Goal: Transaction & Acquisition: Purchase product/service

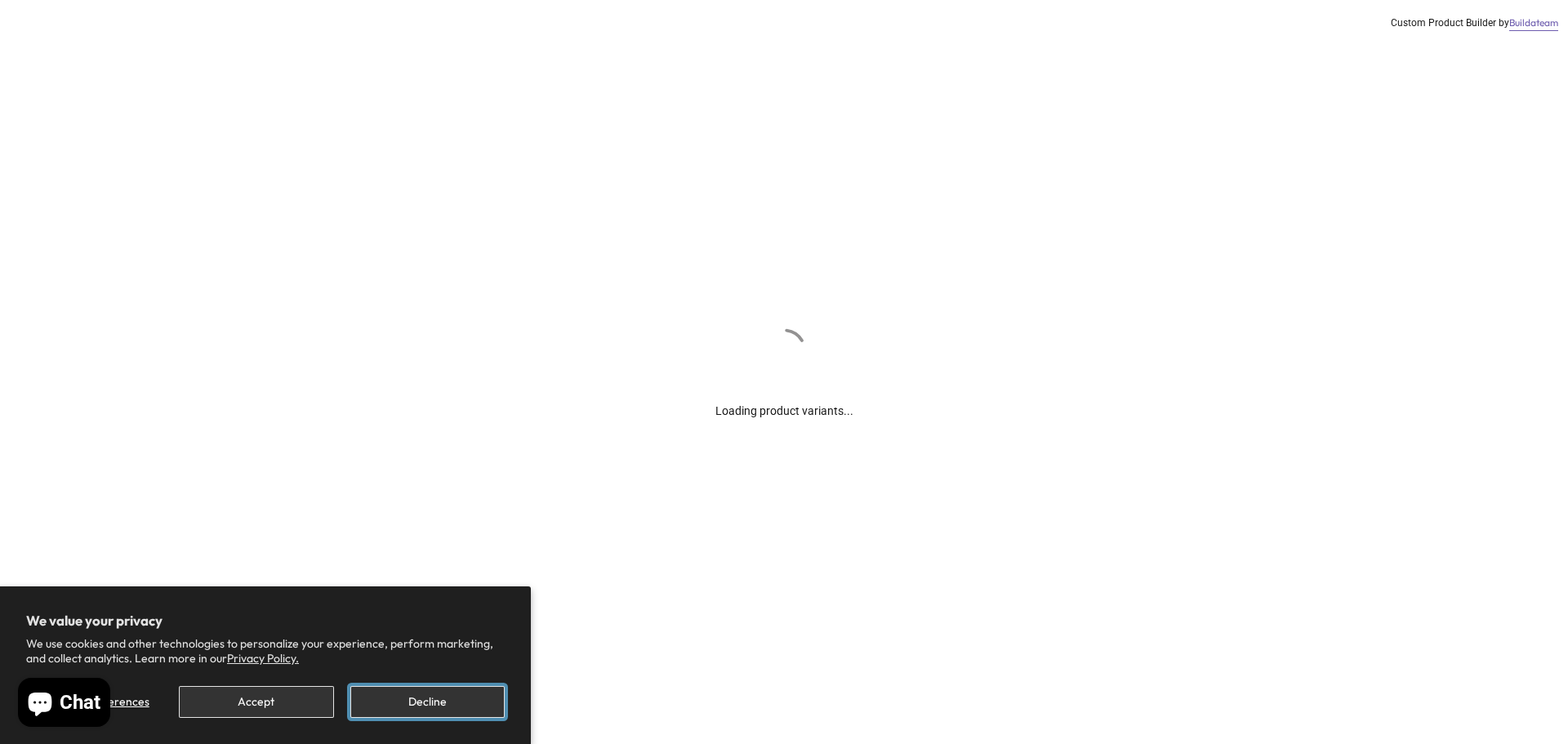
click at [413, 706] on button "Decline" at bounding box center [428, 701] width 154 height 32
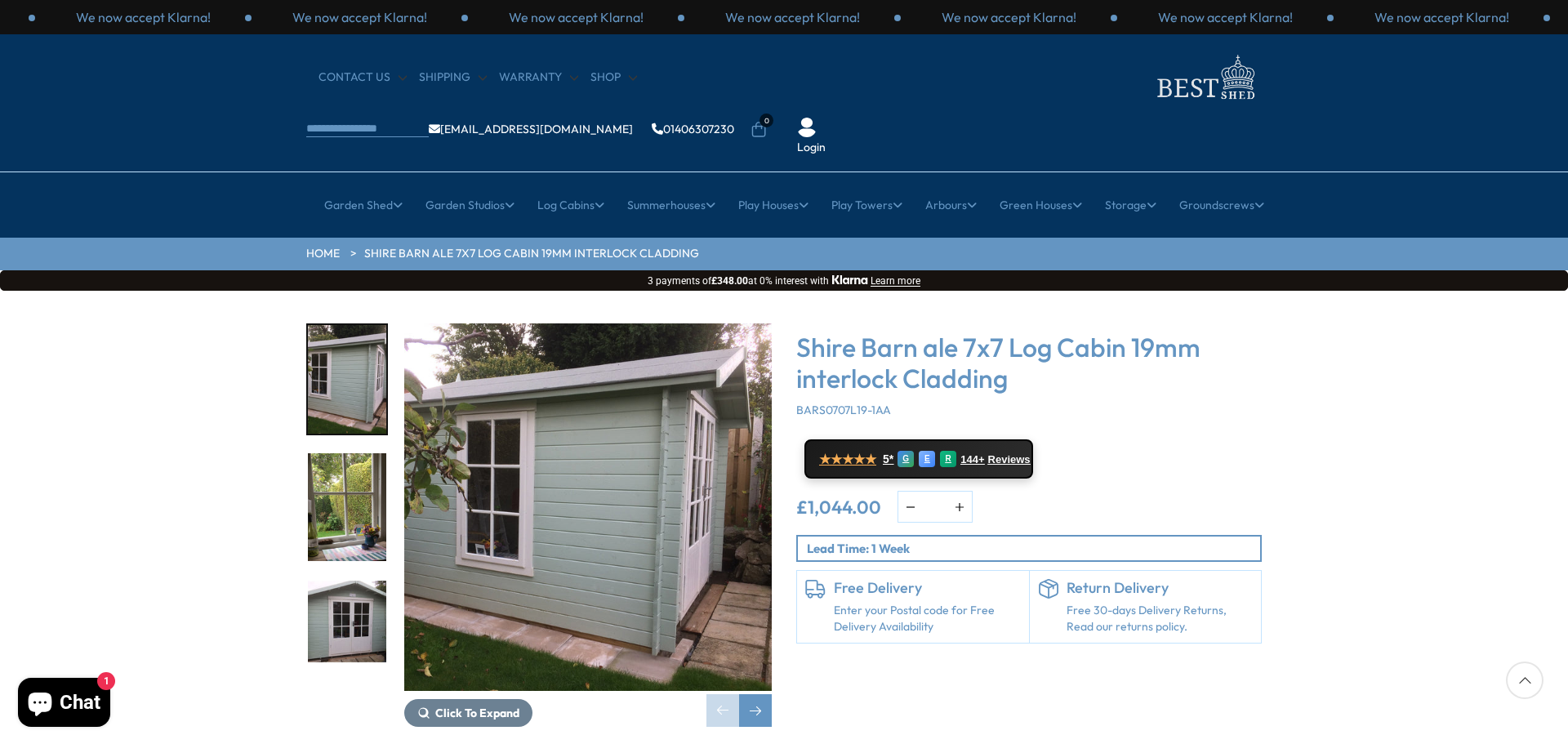
click at [344, 343] on img "1 / 11" at bounding box center [346, 379] width 78 height 109
click at [333, 453] on img "2 / 11" at bounding box center [346, 507] width 78 height 109
click at [346, 580] on img "3 / 11" at bounding box center [346, 634] width 78 height 109
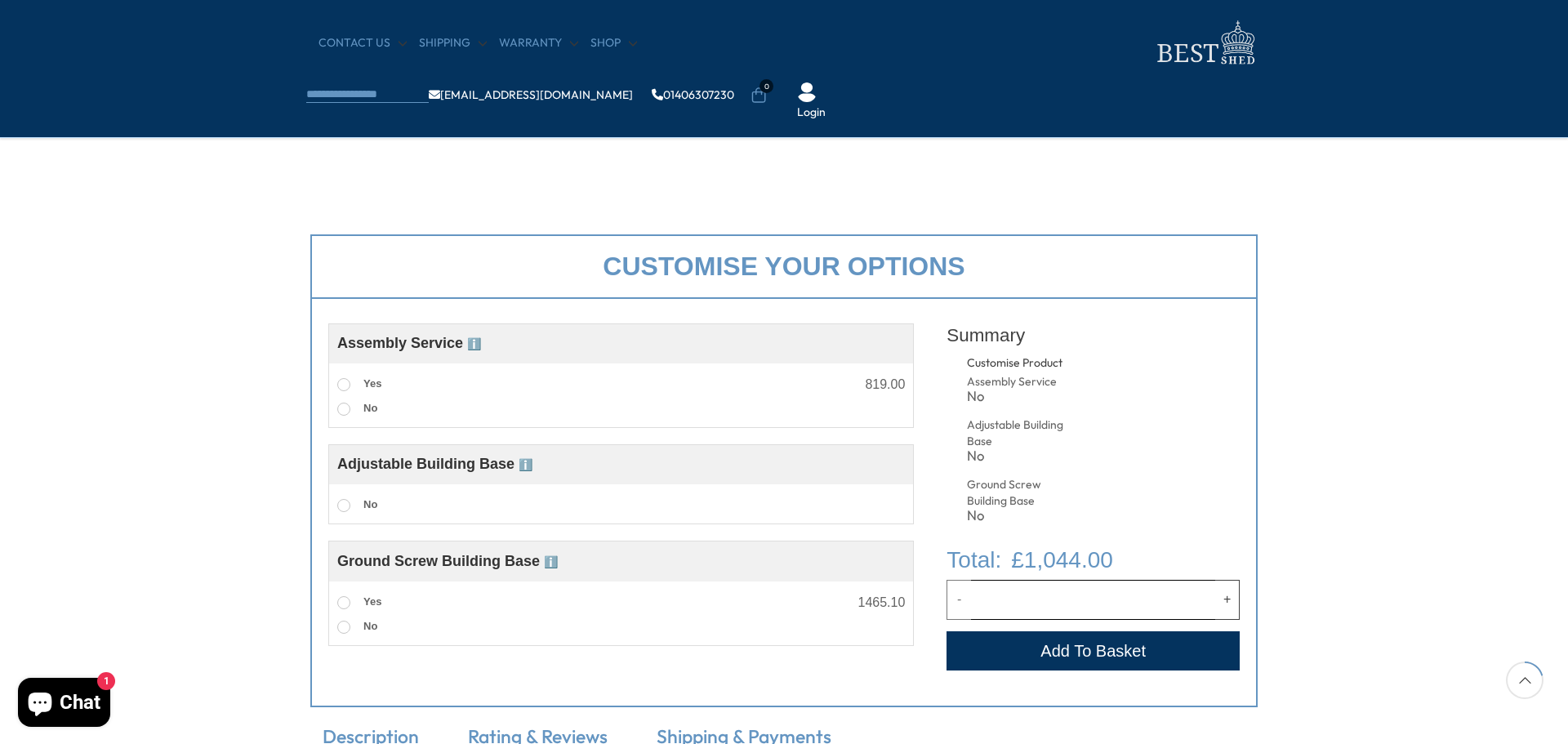
scroll to position [490, 0]
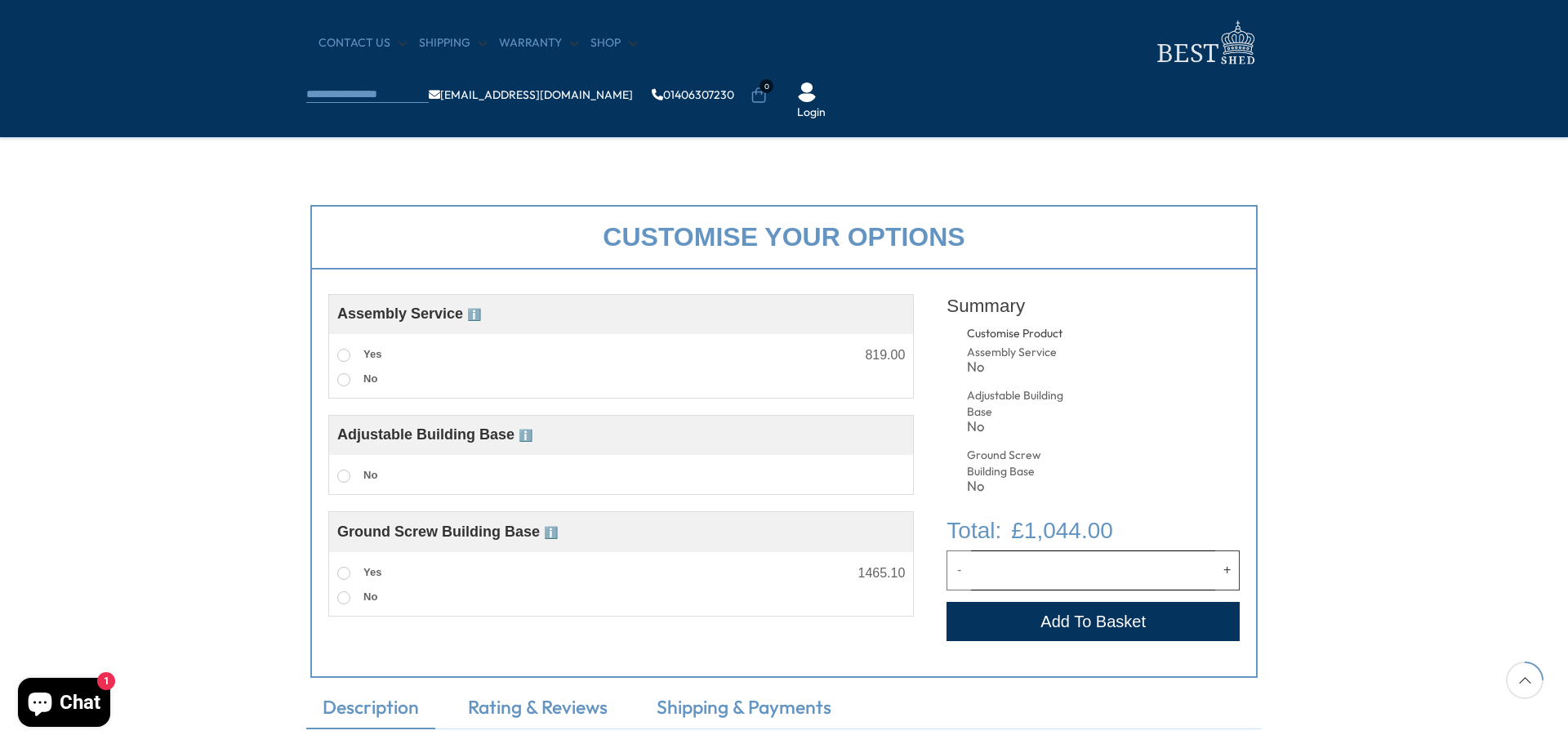
click at [529, 435] on span "ℹ️" at bounding box center [526, 435] width 14 height 13
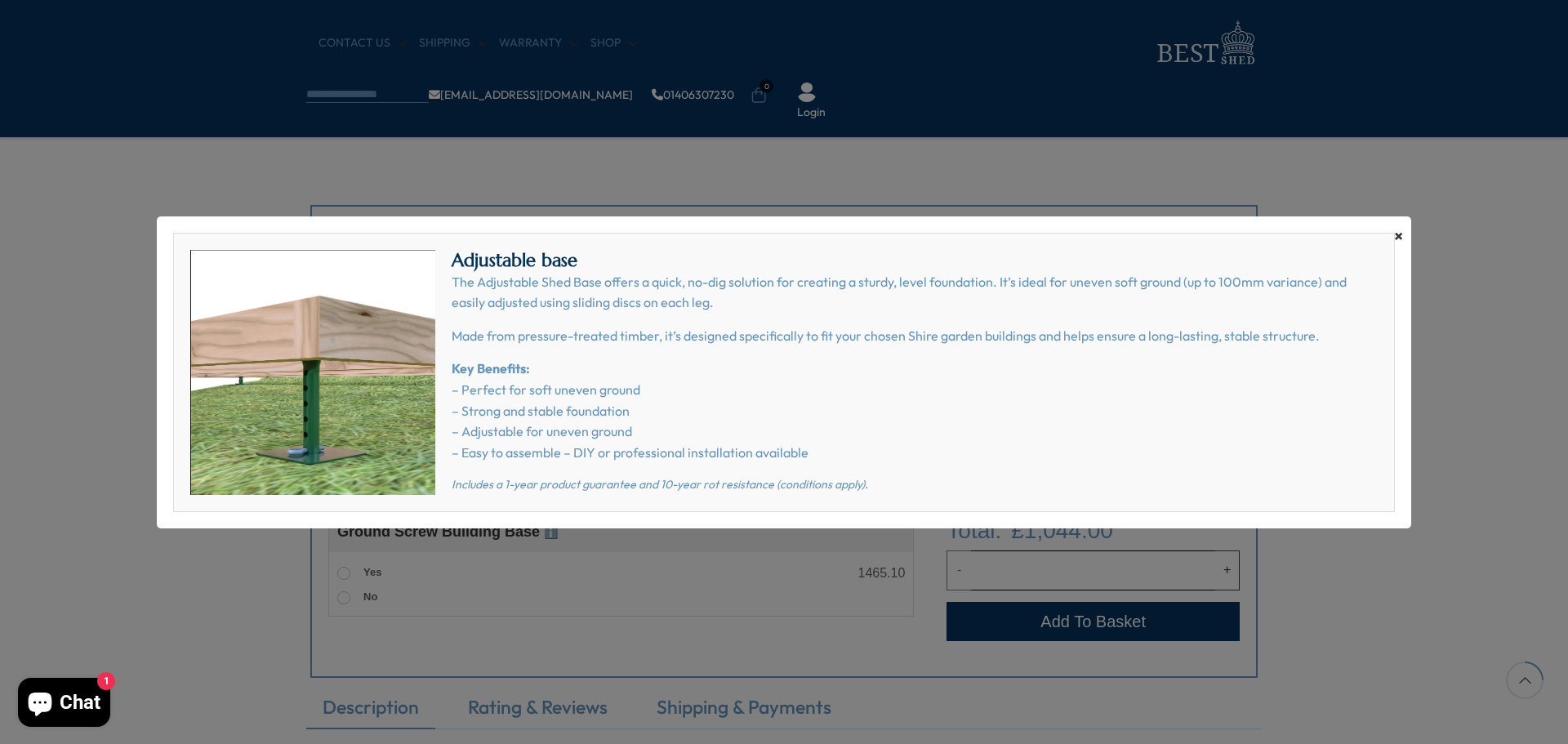
click at [1398, 229] on span "×" at bounding box center [1398, 236] width 9 height 23
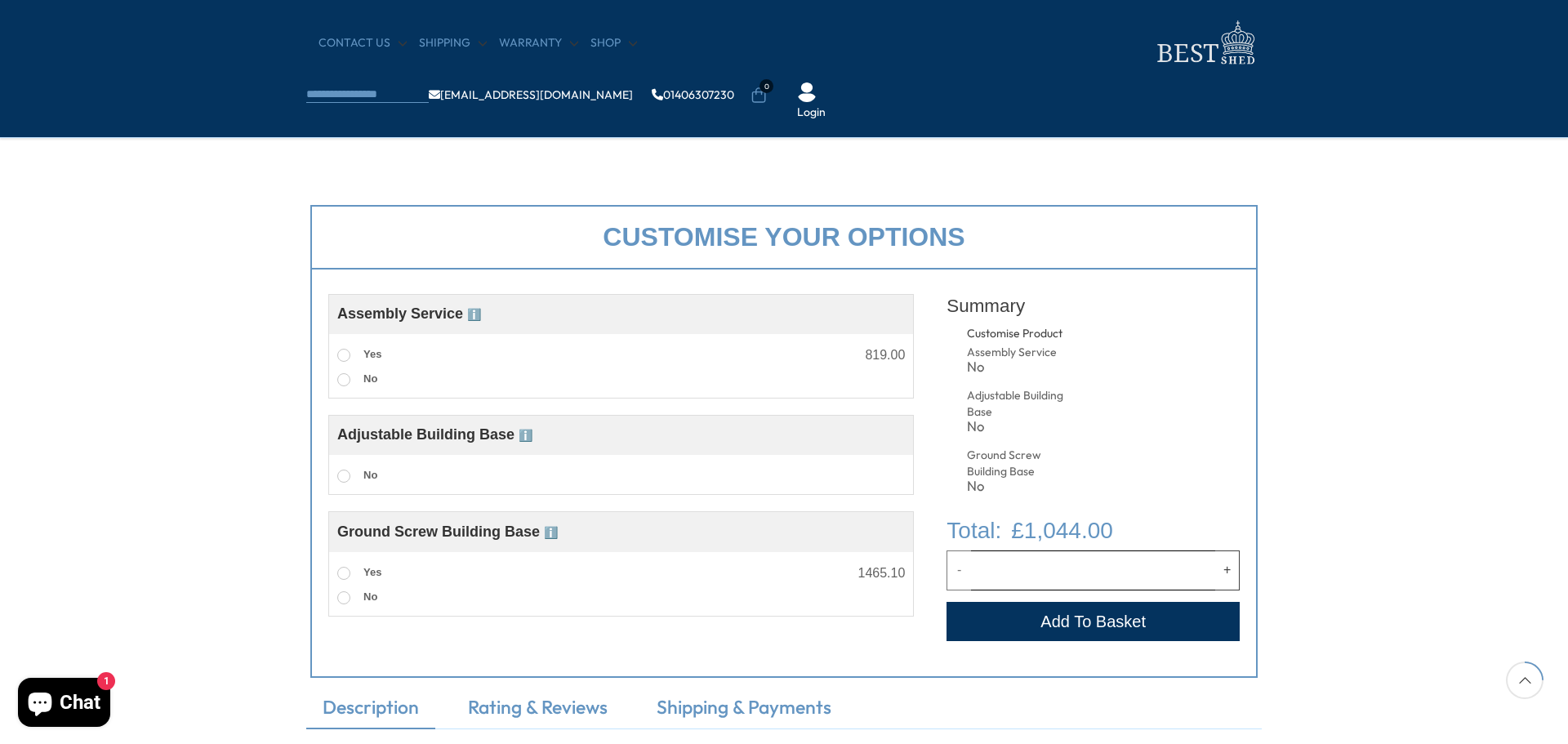
click at [551, 534] on span "ℹ️" at bounding box center [550, 531] width 14 height 13
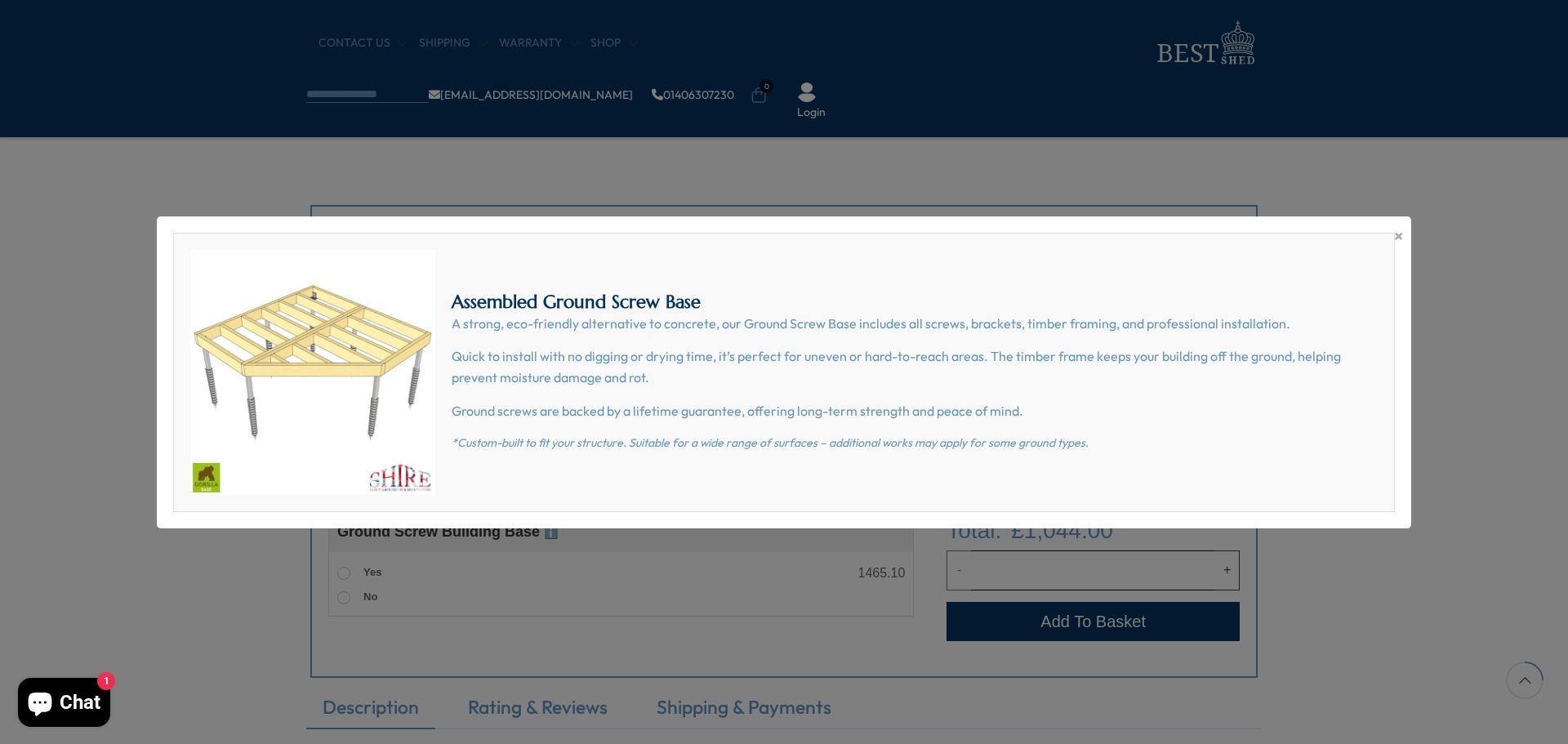
click at [1404, 234] on div "× Assembled Ground Screw Base A strong, eco-friendly alternative to concrete, o…" at bounding box center [784, 372] width 1254 height 312
click at [1401, 231] on span "×" at bounding box center [1398, 236] width 9 height 23
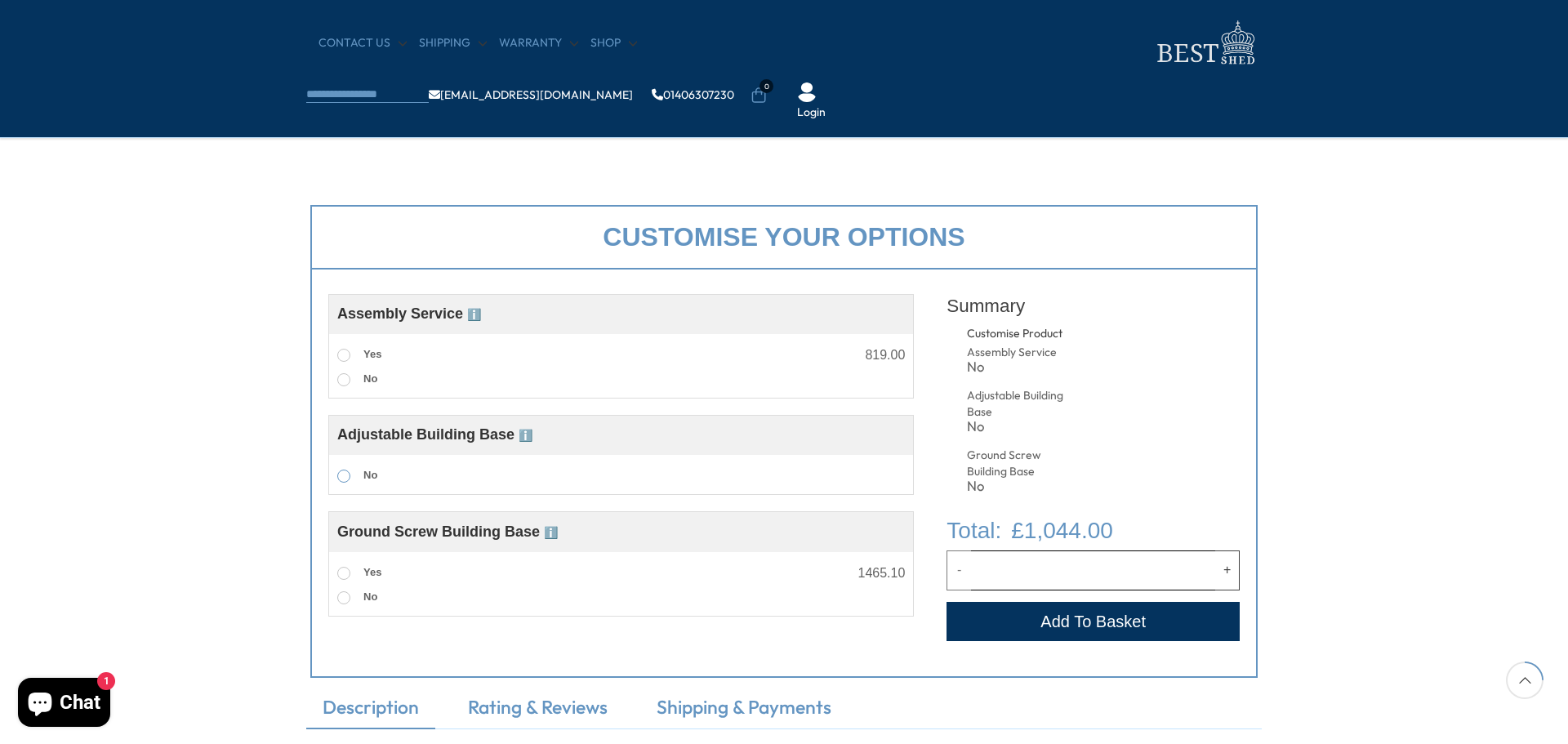
click at [344, 477] on span at bounding box center [343, 476] width 13 height 13
click at [344, 576] on span at bounding box center [343, 573] width 13 height 13
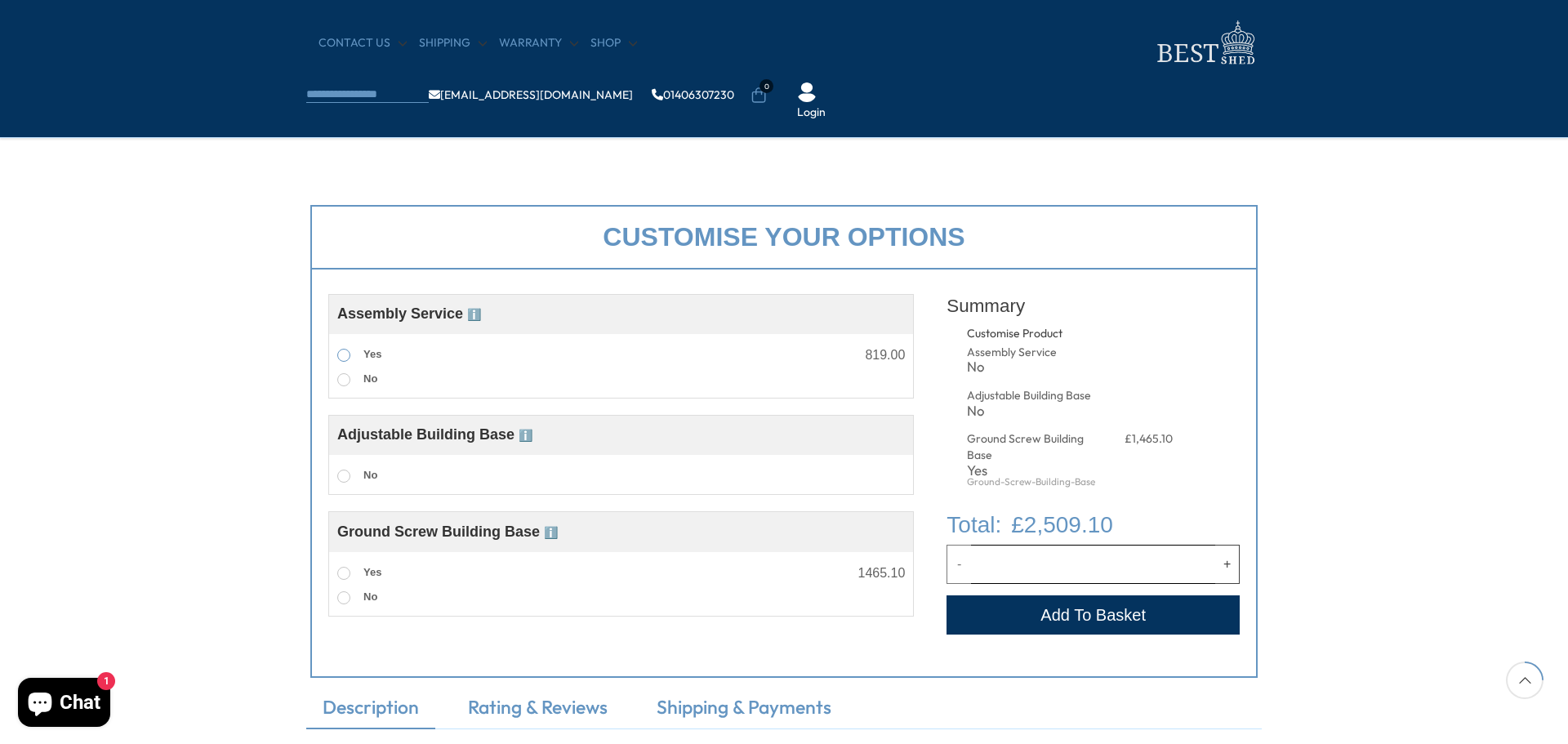
click at [345, 354] on span at bounding box center [343, 355] width 13 height 13
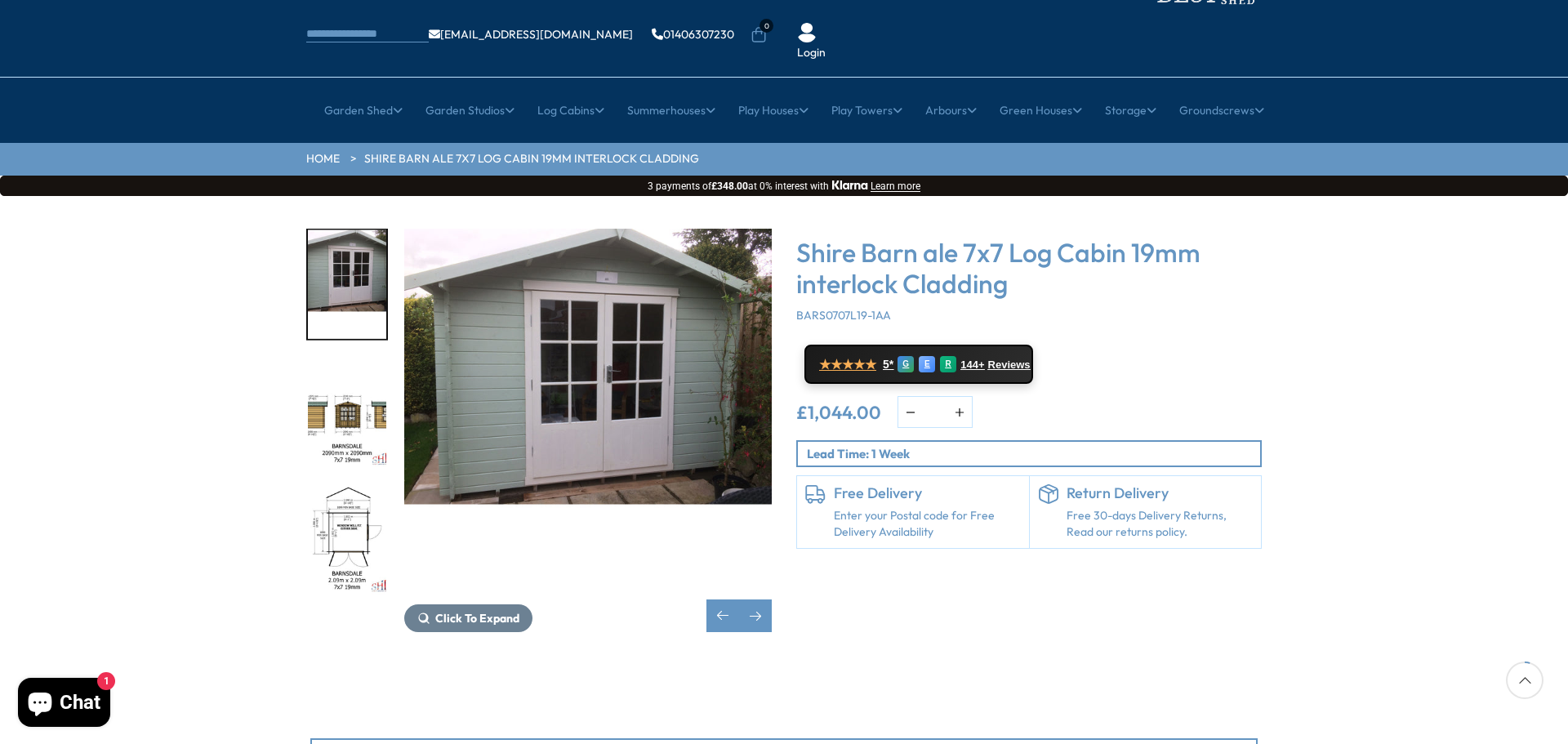
scroll to position [81, 0]
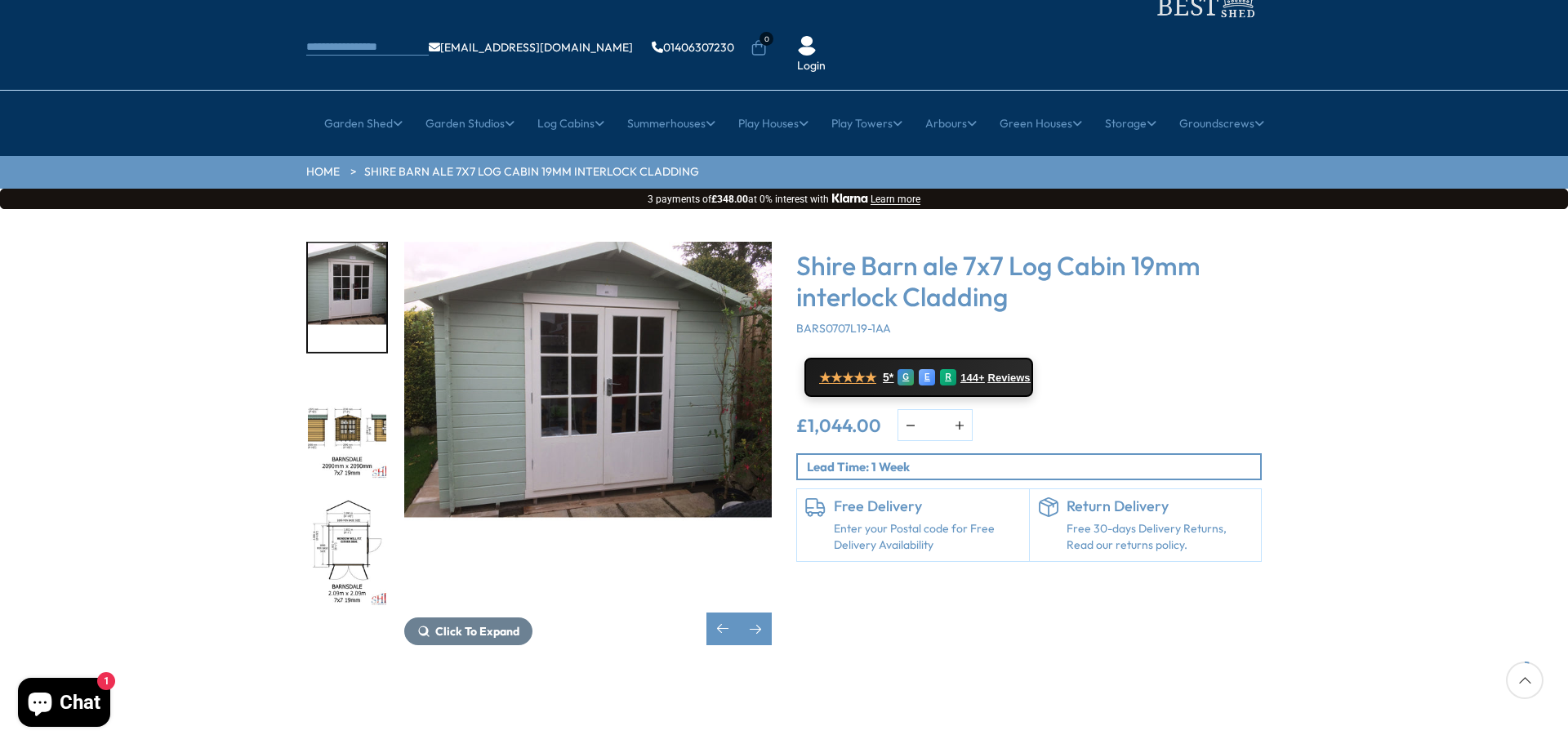
click at [333, 499] on img "5 / 11" at bounding box center [346, 553] width 78 height 109
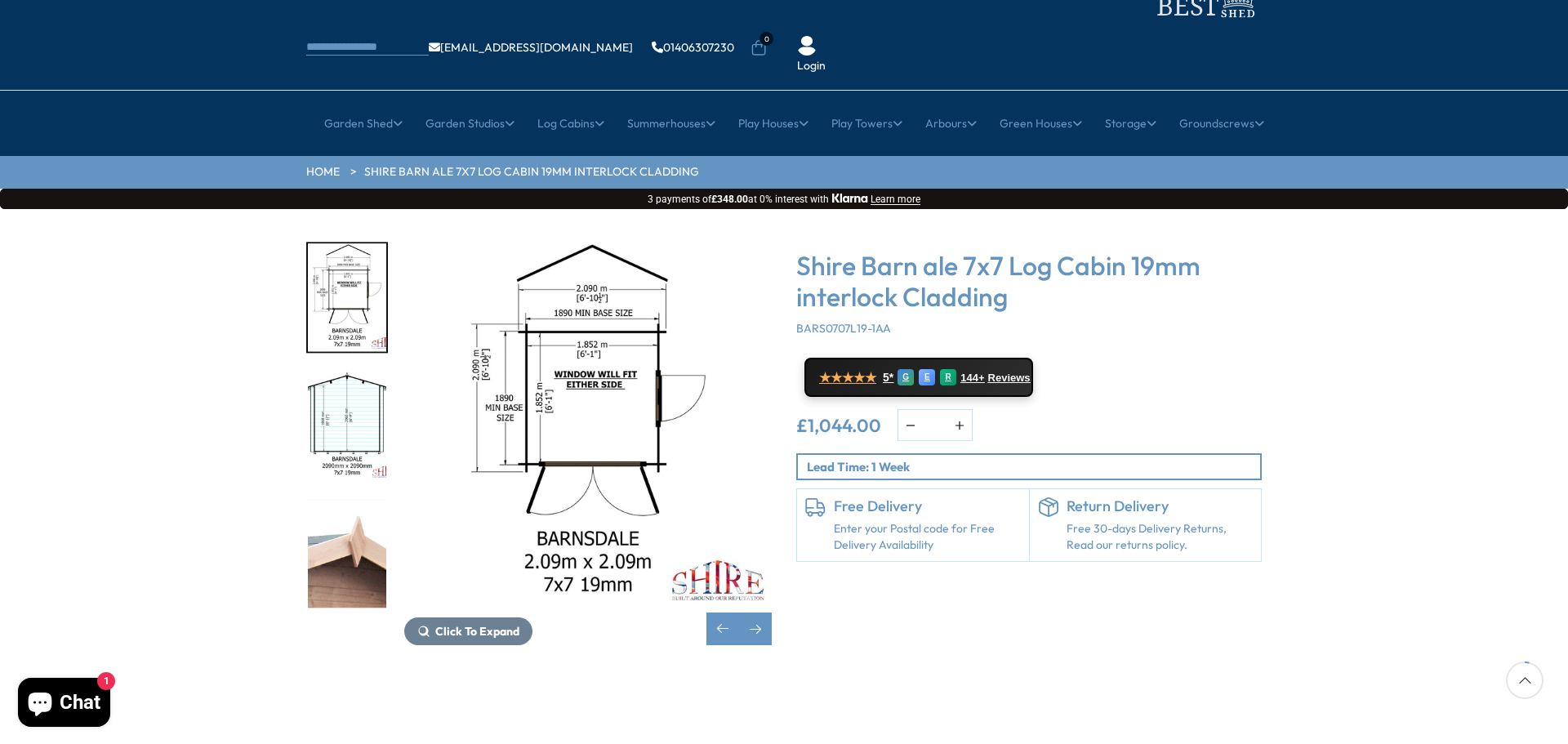
click at [357, 390] on img "6 / 11" at bounding box center [346, 425] width 78 height 109
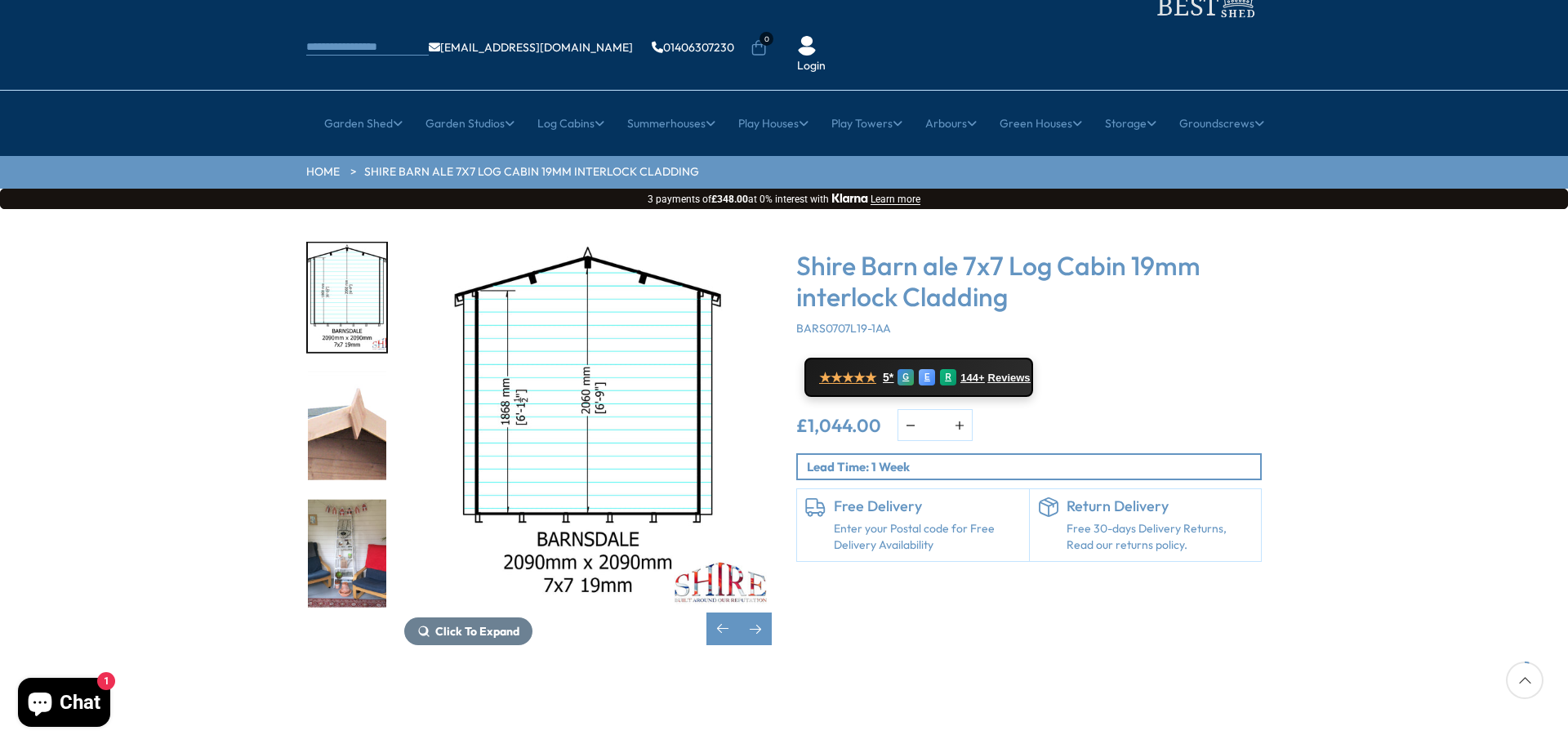
click at [357, 514] on img "8 / 11" at bounding box center [346, 553] width 78 height 109
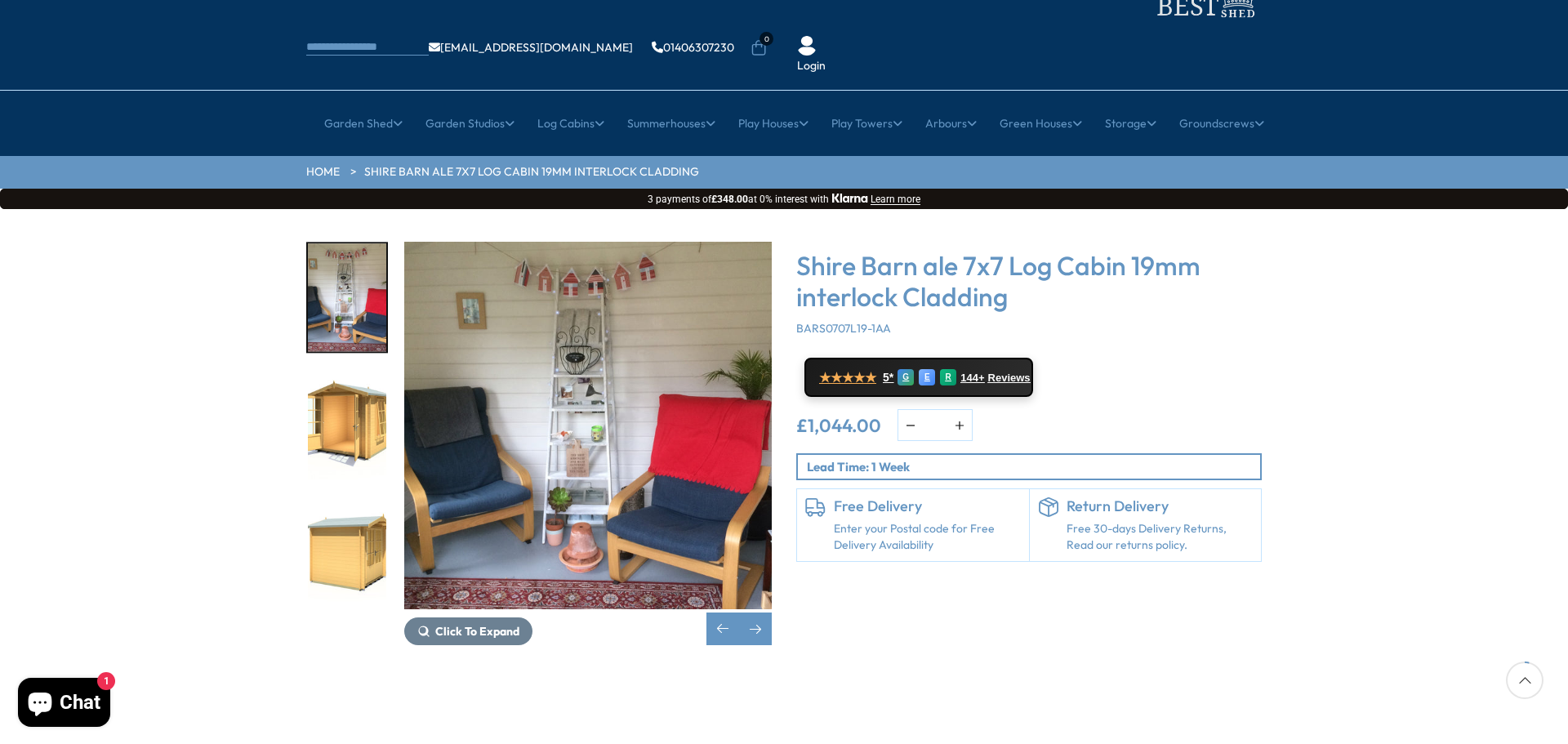
click at [357, 382] on img "9 / 11" at bounding box center [346, 425] width 78 height 109
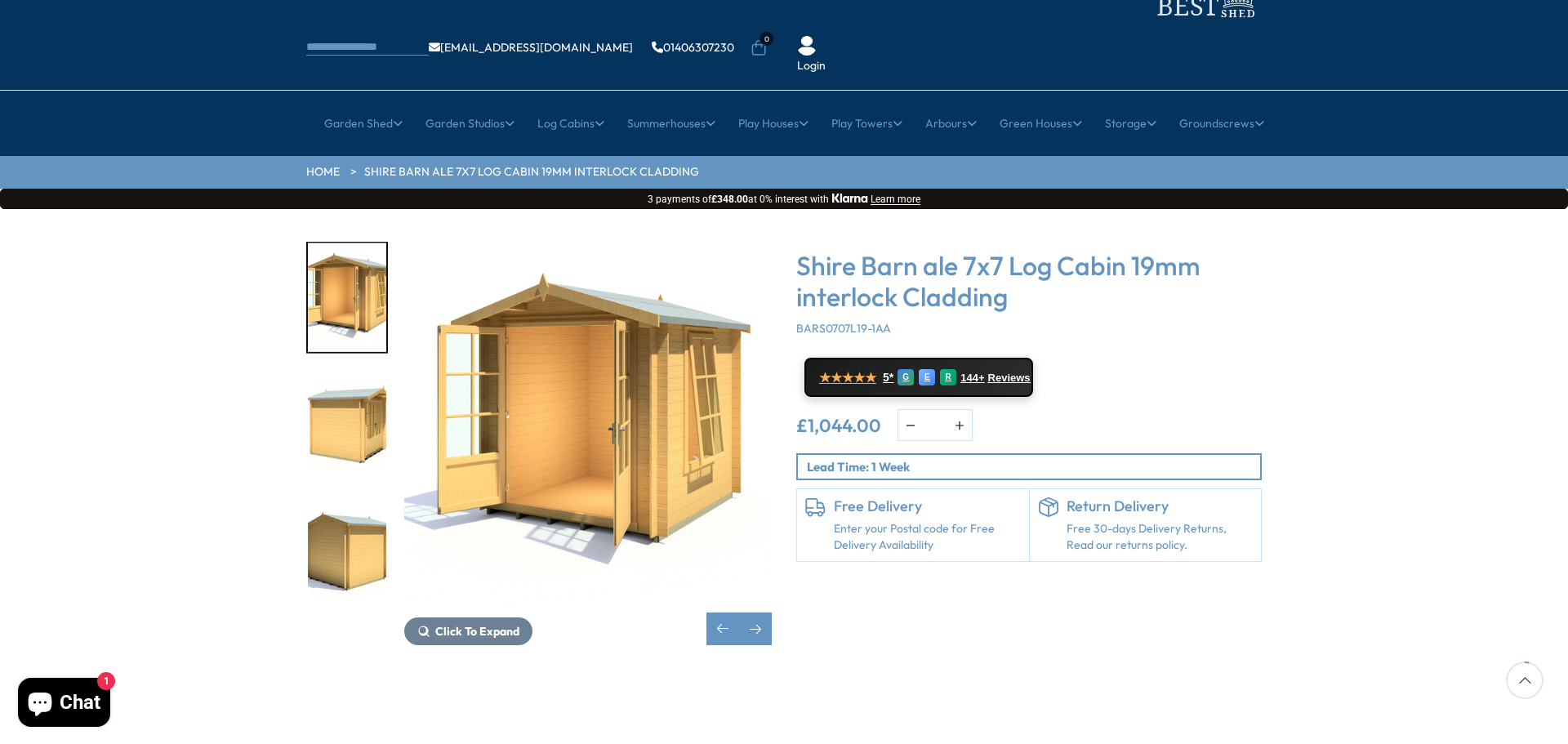
click at [352, 500] on img "11 / 11" at bounding box center [346, 553] width 78 height 109
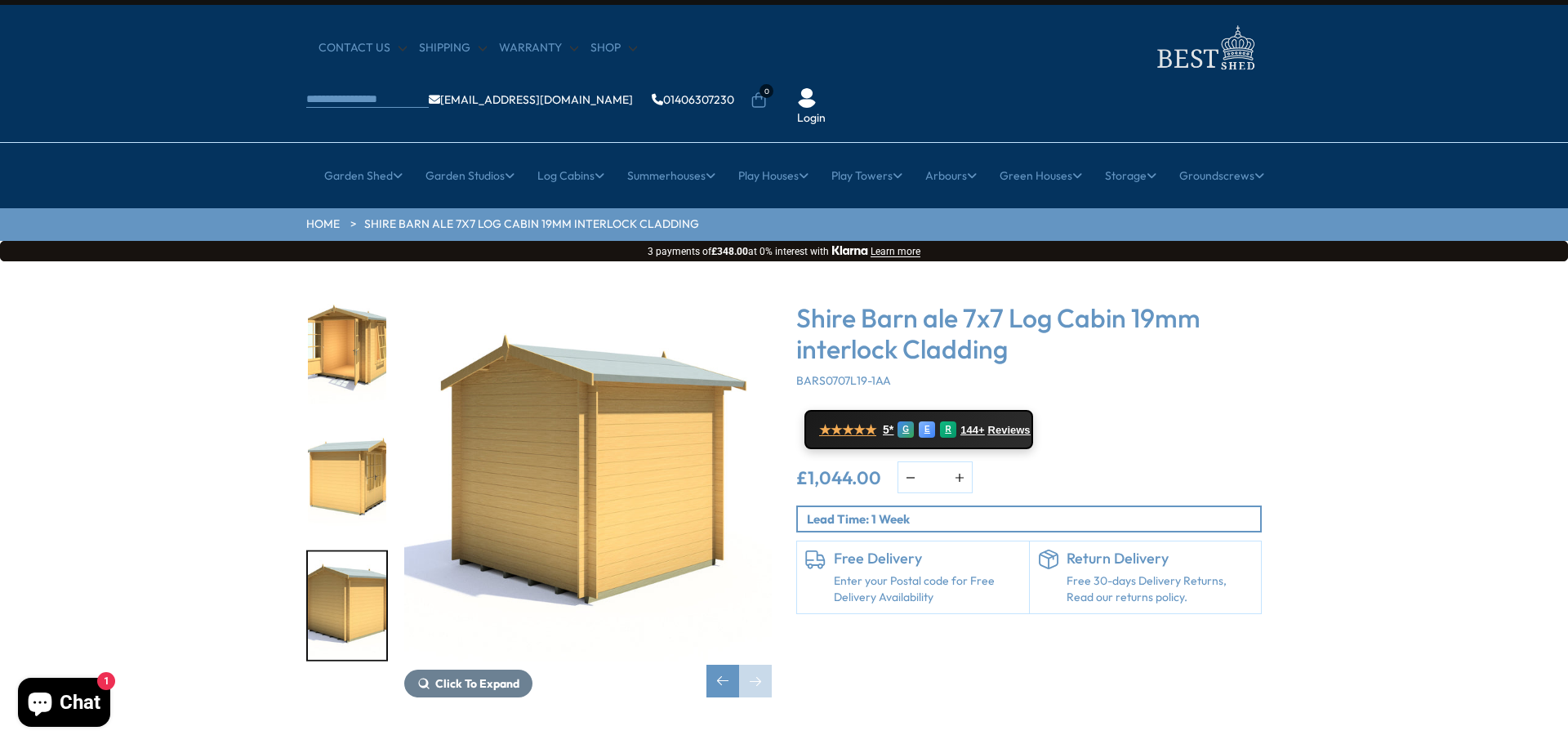
scroll to position [0, 0]
